Goal: Task Accomplishment & Management: Manage account settings

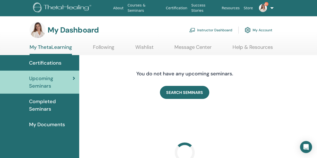
click at [213, 28] on link "Instructor Dashboard" at bounding box center [210, 30] width 43 height 11
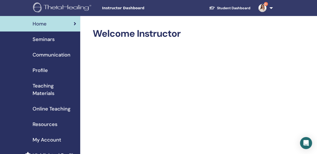
click at [47, 38] on span "Seminars" at bounding box center [44, 40] width 22 height 8
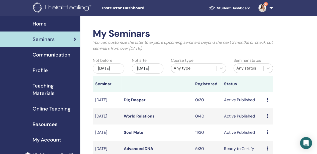
scroll to position [25, 0]
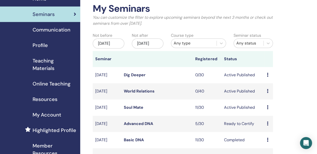
click at [131, 110] on link "Soul Mate" at bounding box center [134, 107] width 20 height 5
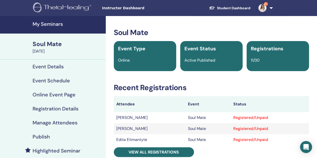
click at [59, 121] on h4 "Manage Attendees" at bounding box center [55, 123] width 45 height 6
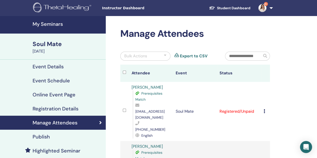
click at [51, 22] on h4 "My Seminars" at bounding box center [68, 24] width 70 height 6
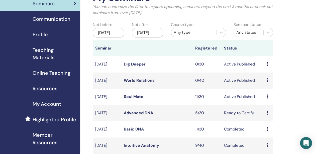
scroll to position [25, 0]
